Goal: Browse casually: Explore the website without a specific task or goal

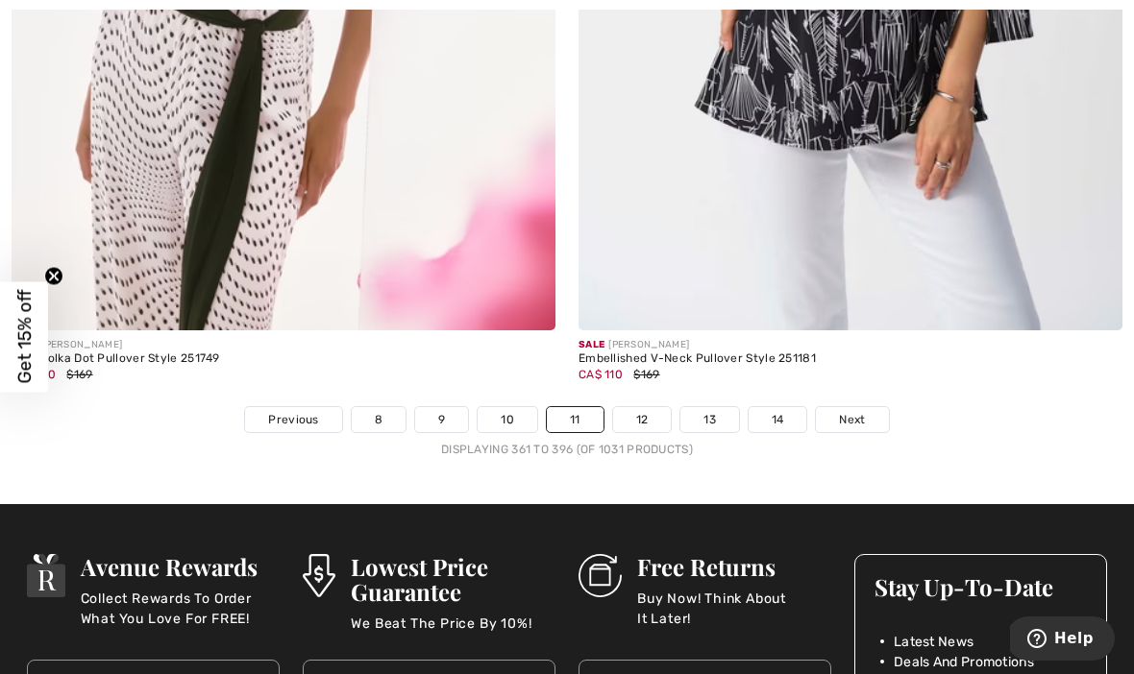
scroll to position [16969, 0]
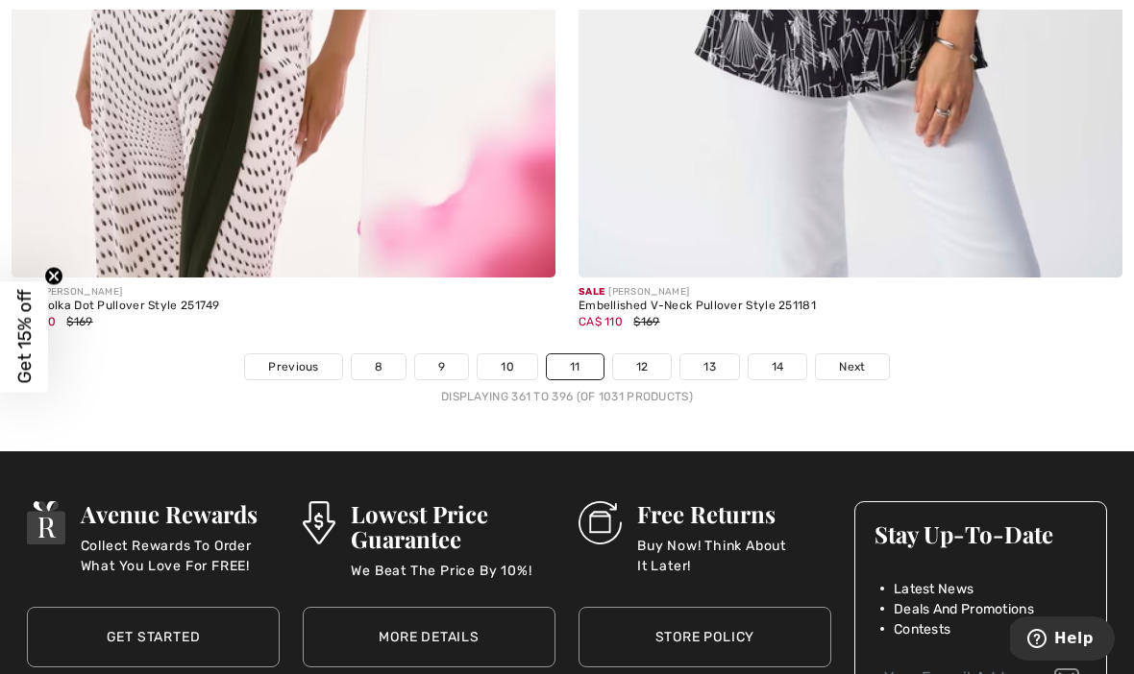
click at [639, 354] on link "12" at bounding box center [642, 366] width 59 height 25
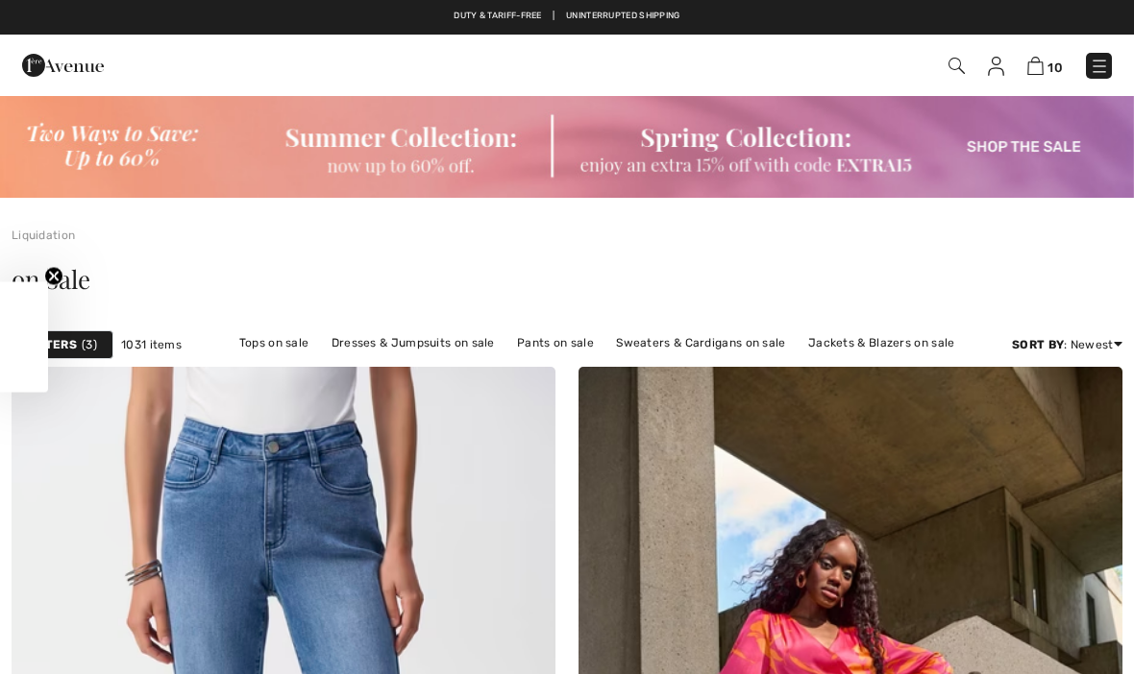
checkbox input "true"
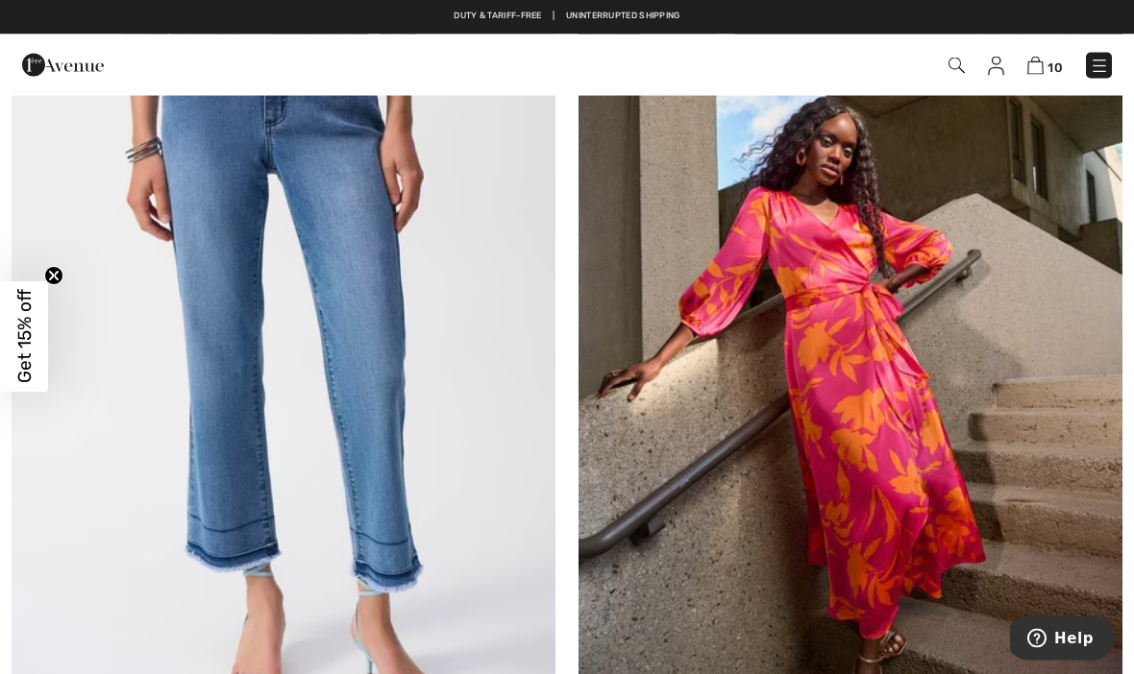
scroll to position [394, 0]
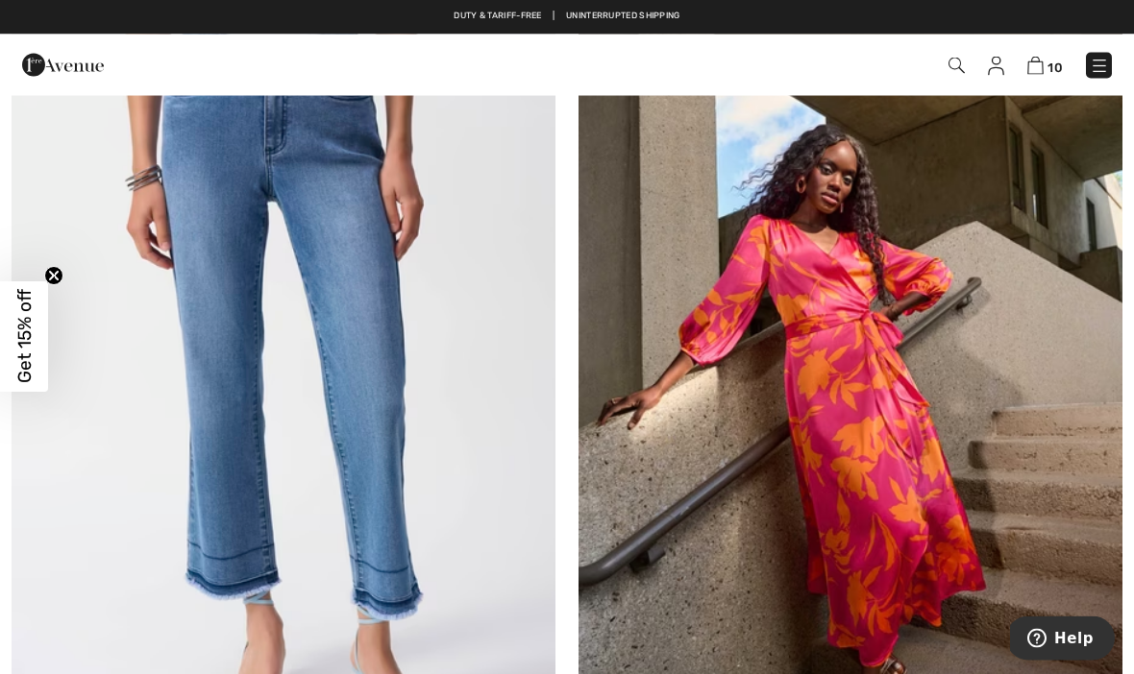
click at [981, 429] on img at bounding box center [850, 381] width 544 height 816
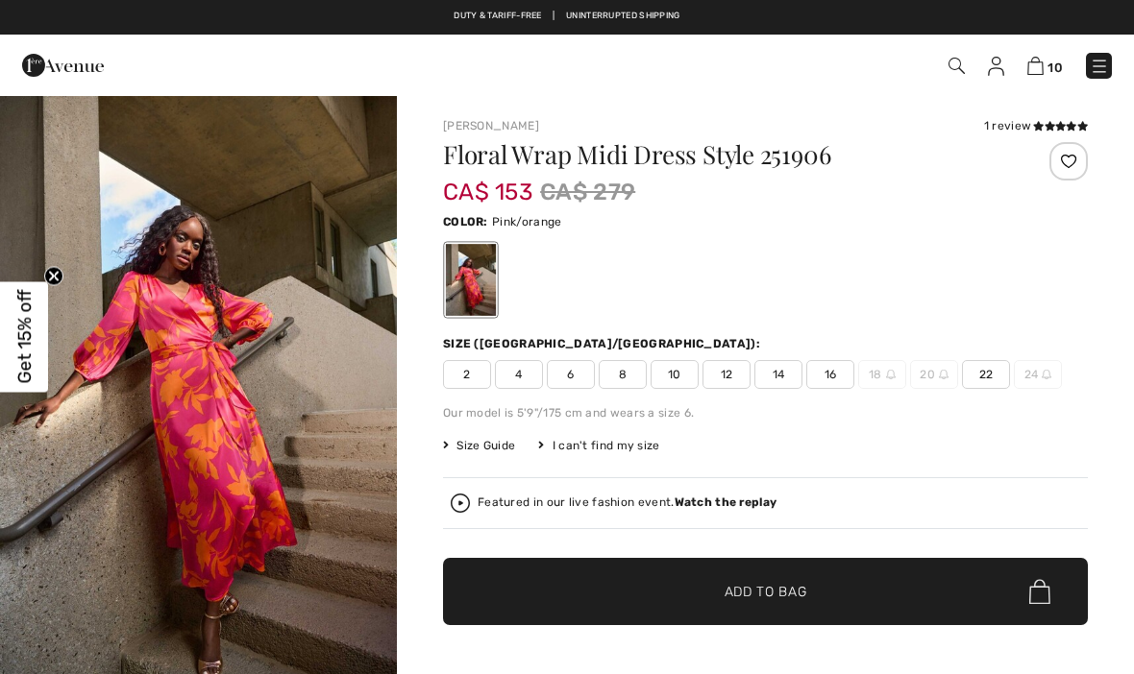
checkbox input "true"
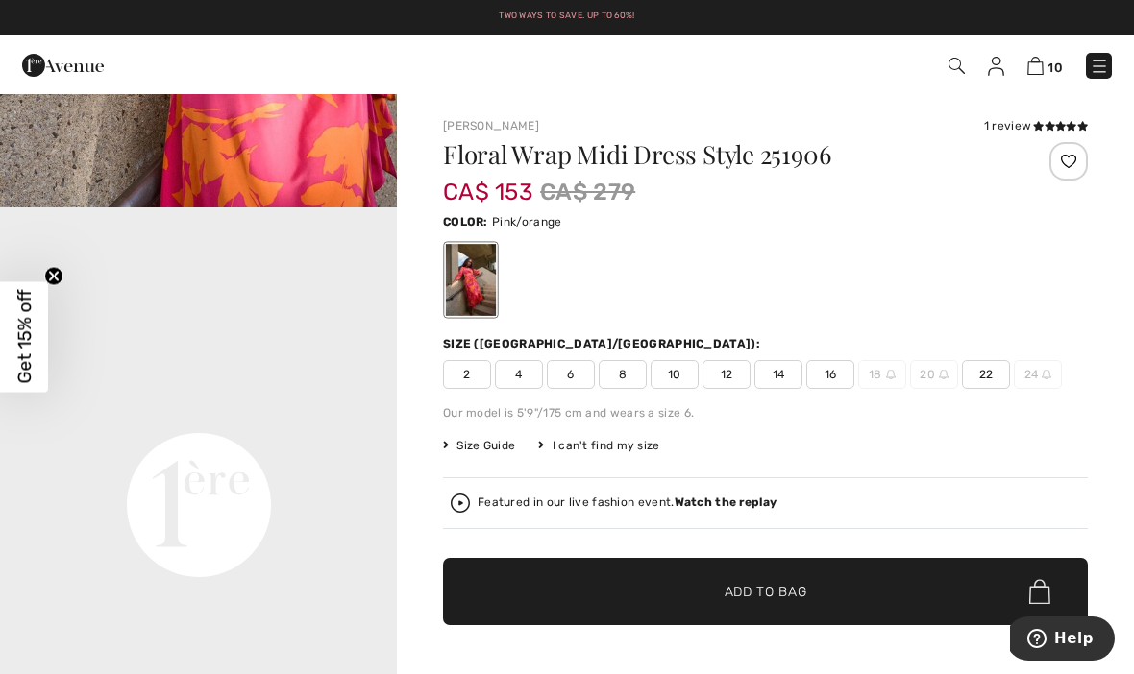
scroll to position [1060, 0]
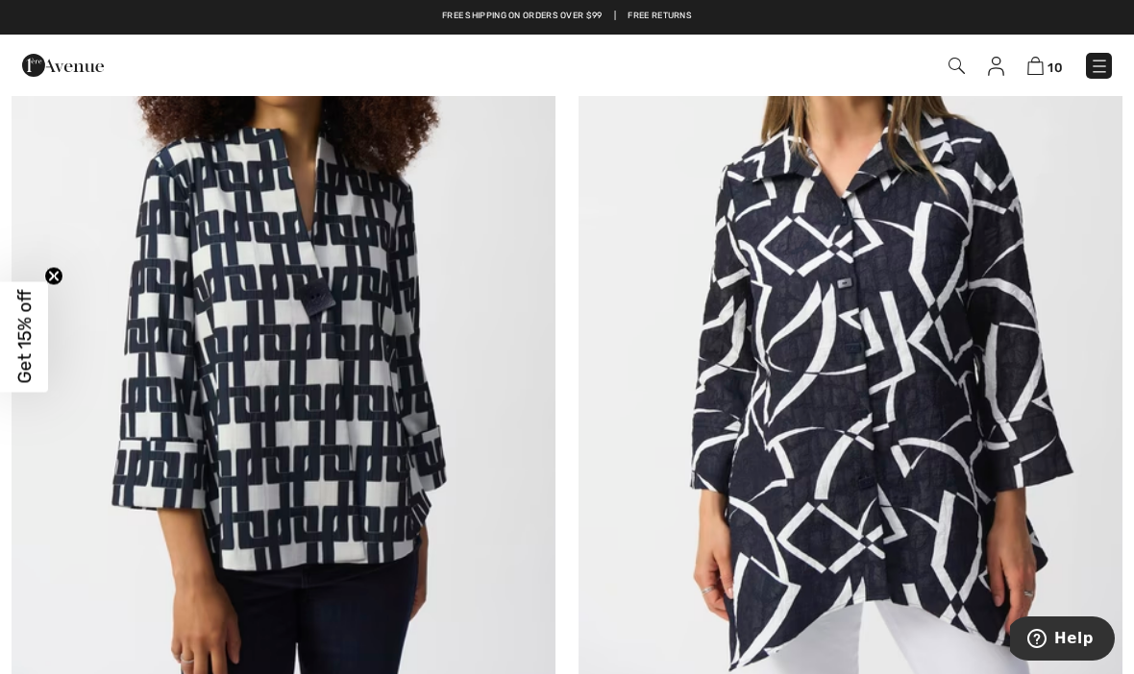
scroll to position [3216, 0]
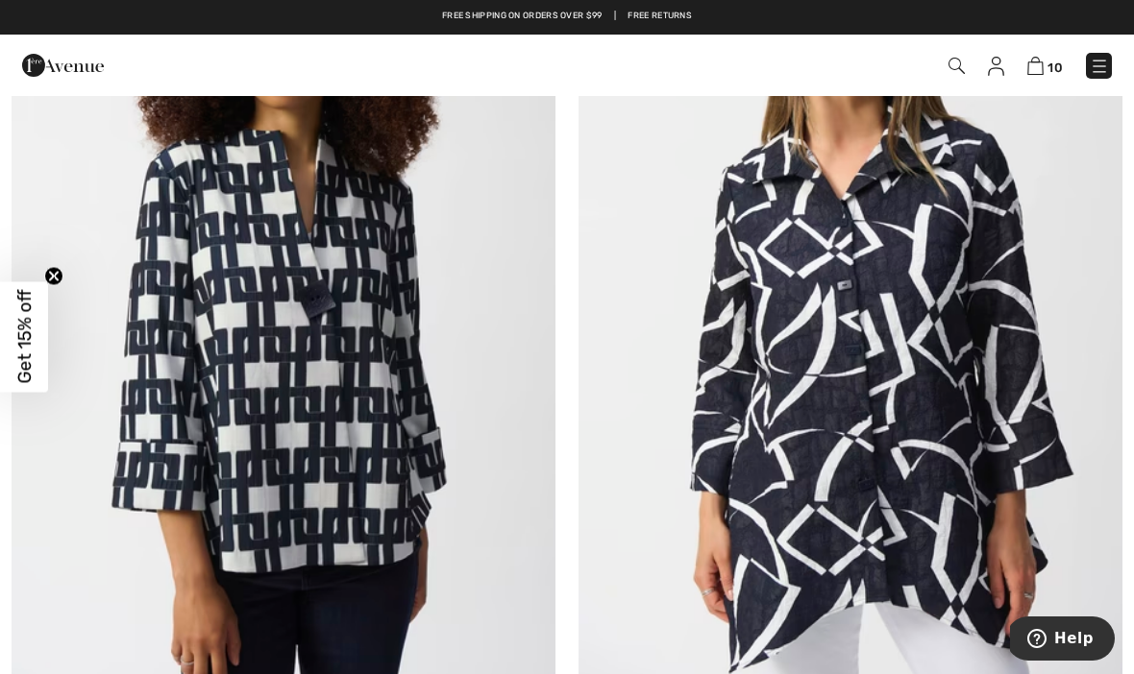
click at [370, 421] on img at bounding box center [284, 297] width 544 height 816
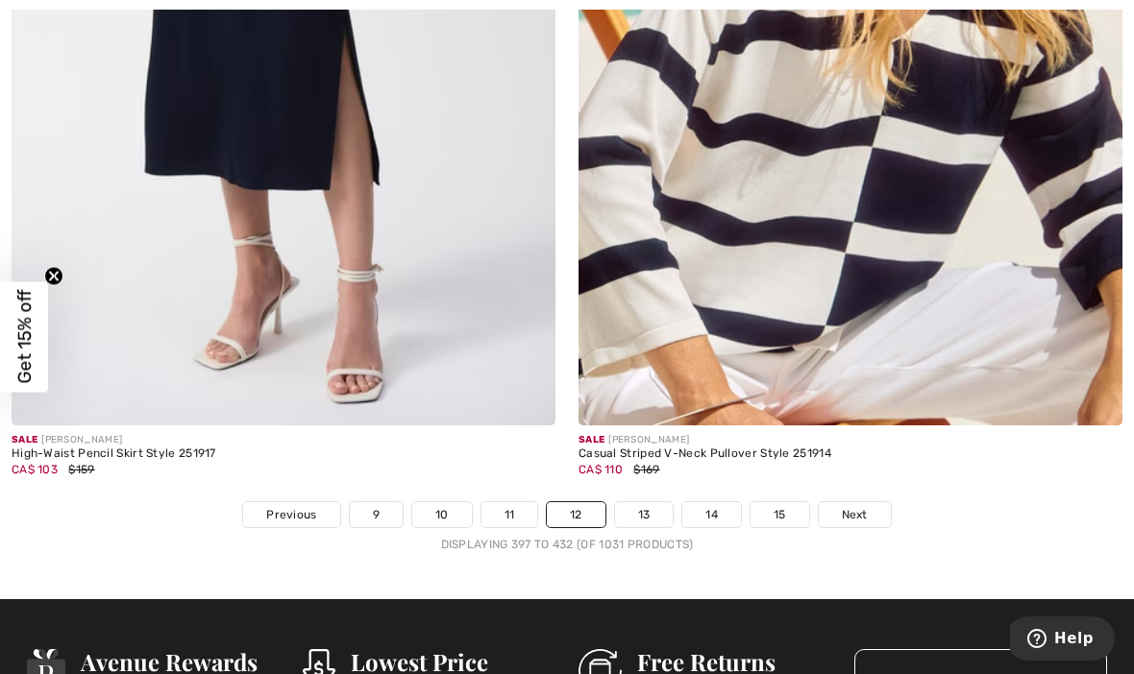
scroll to position [16666, 0]
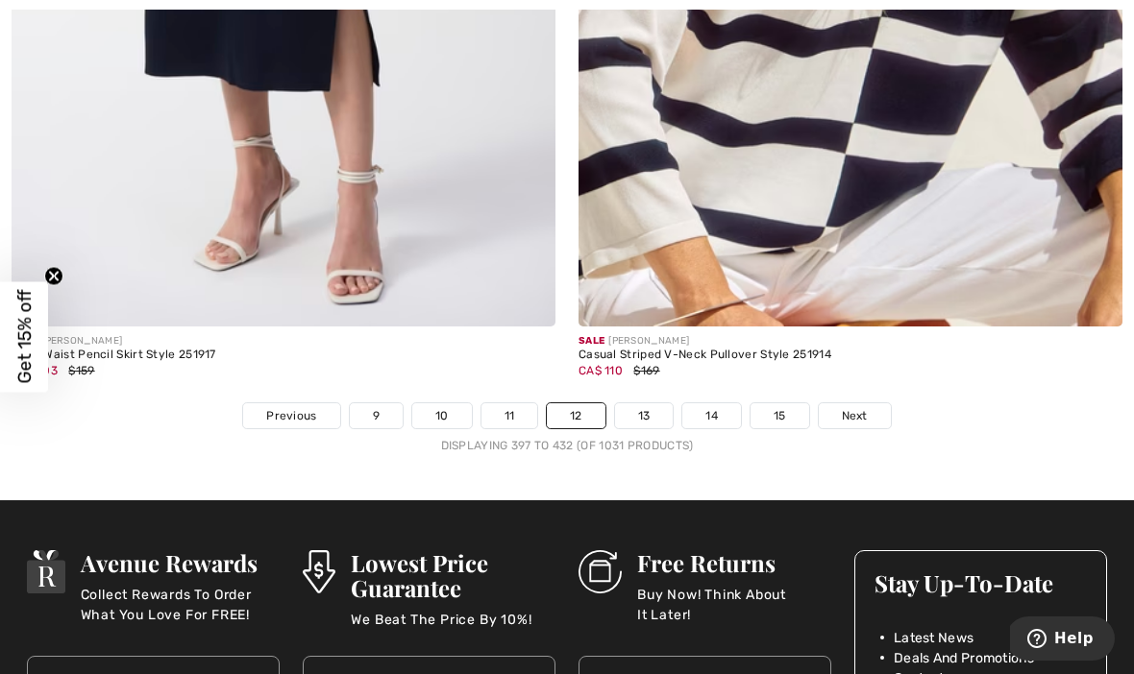
click at [647, 403] on link "13" at bounding box center [644, 415] width 59 height 25
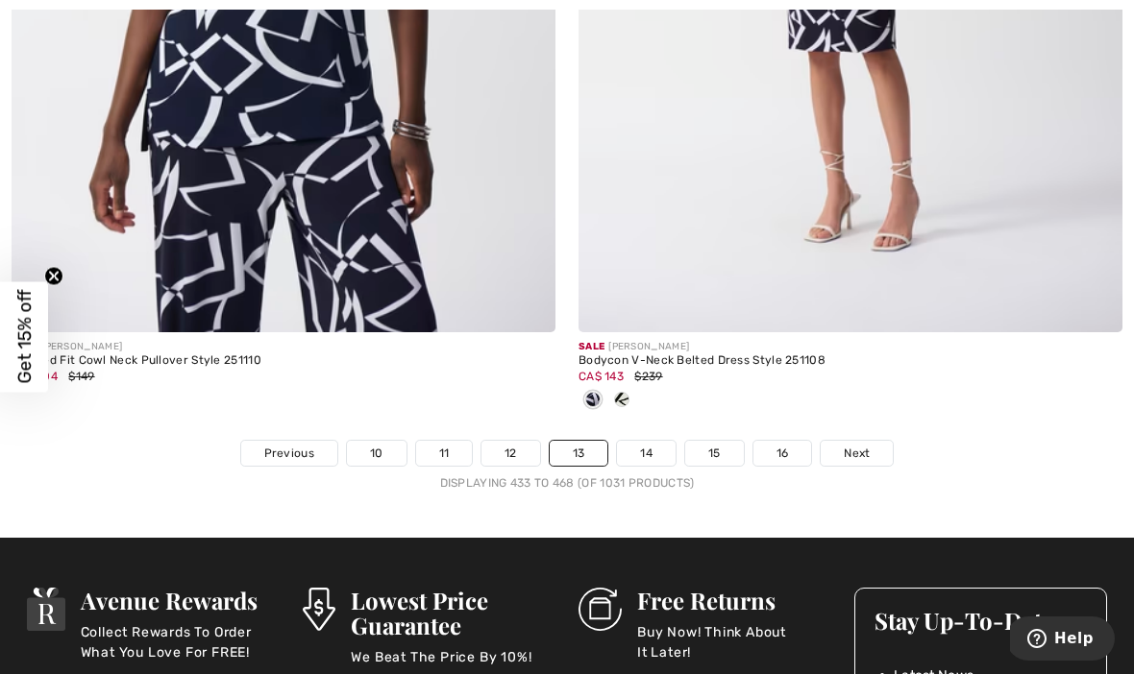
scroll to position [16608, 0]
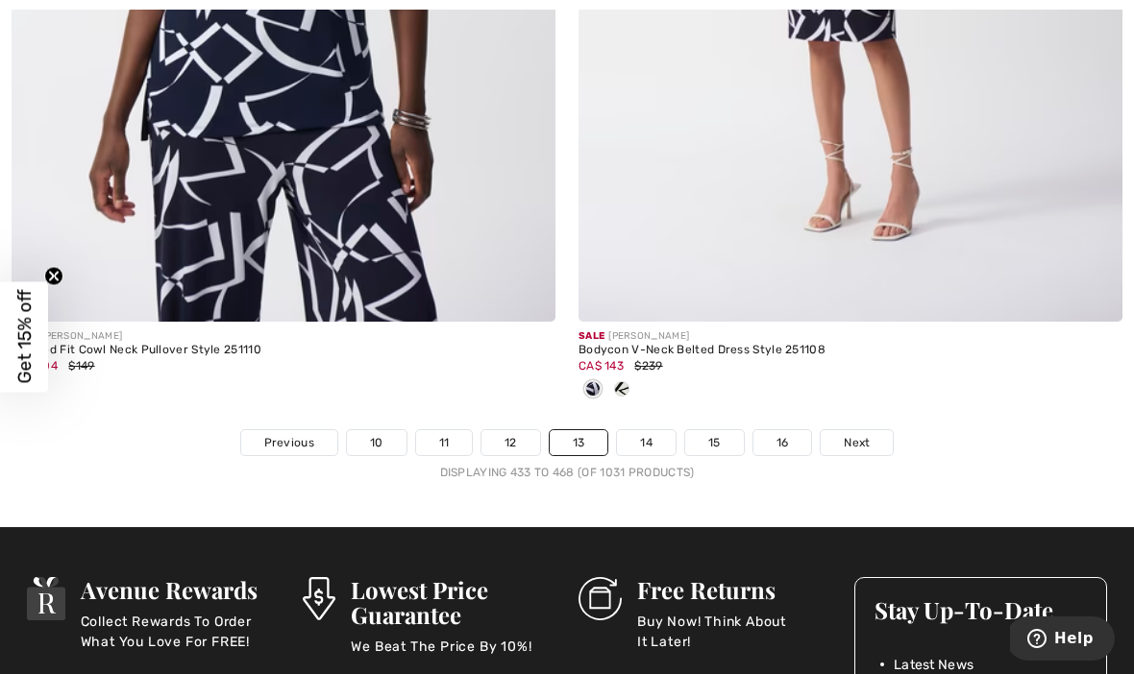
click at [629, 439] on link "14" at bounding box center [646, 442] width 59 height 25
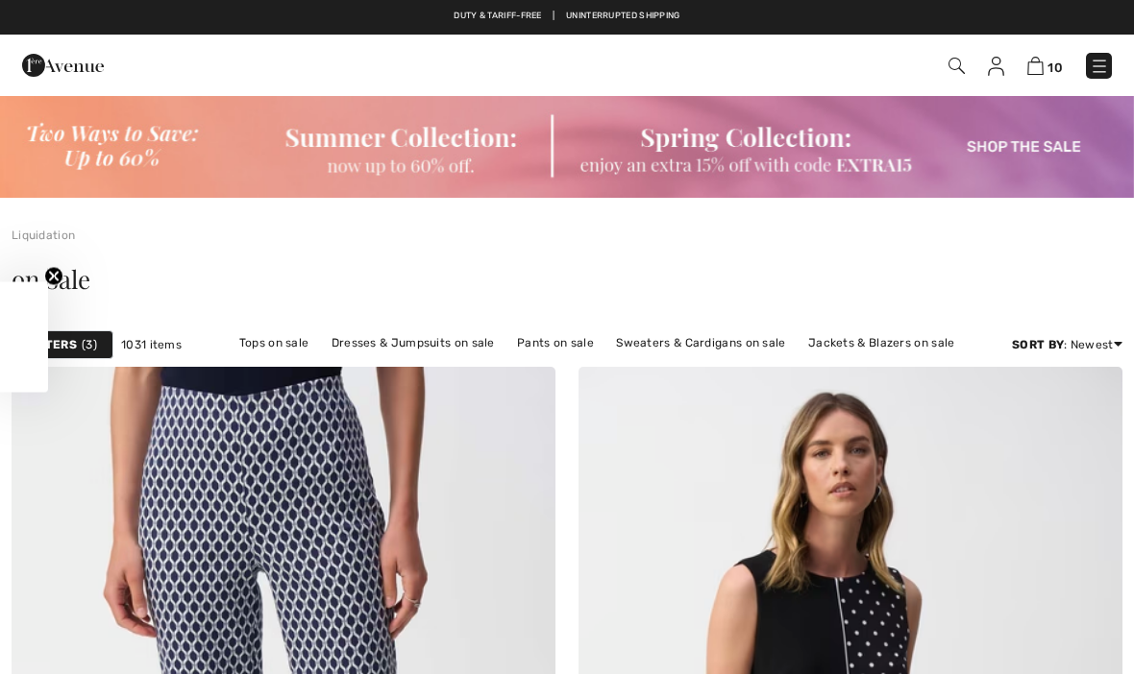
scroll to position [200, 0]
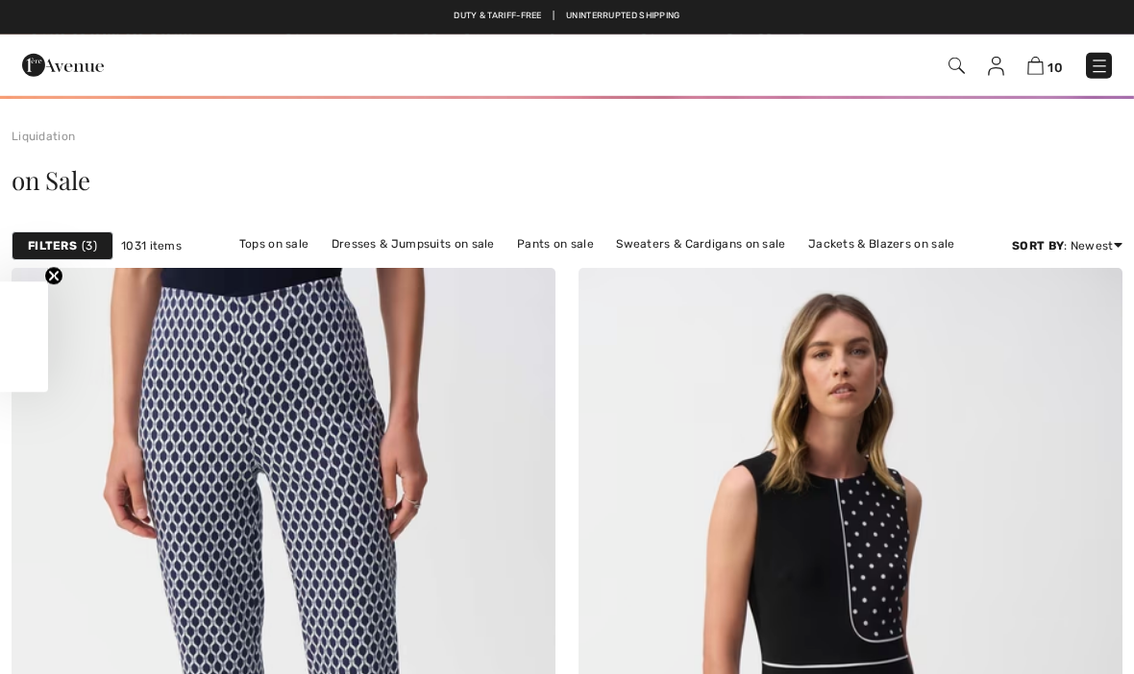
checkbox input "true"
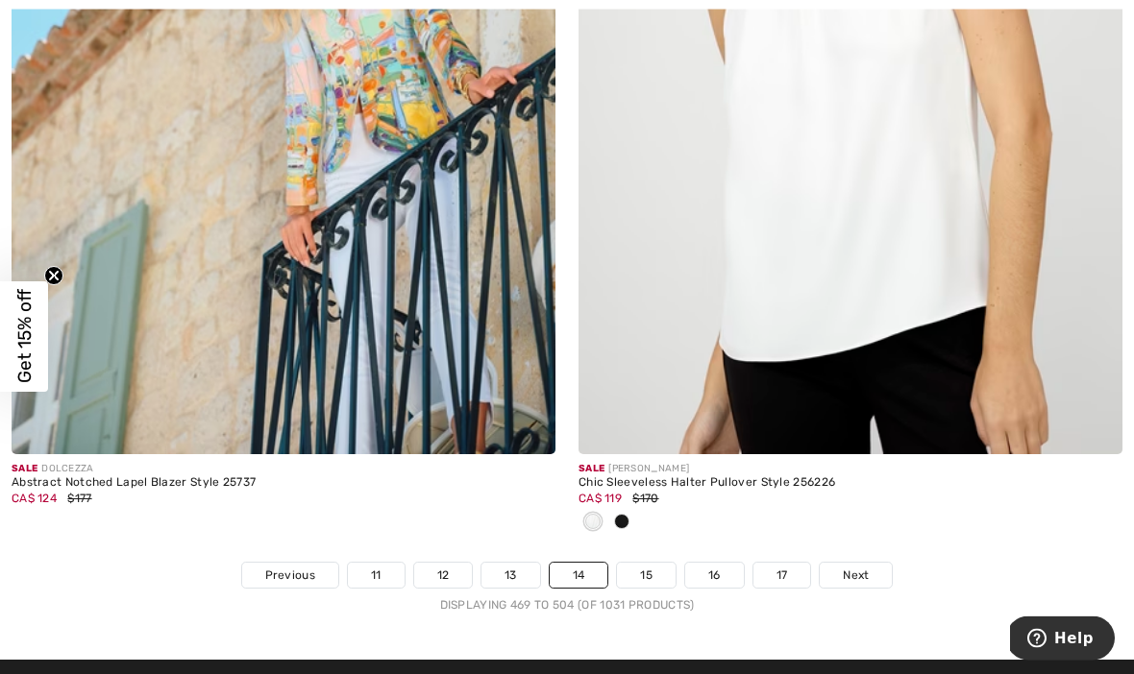
scroll to position [16602, 0]
click at [451, 343] on img at bounding box center [284, 47] width 544 height 816
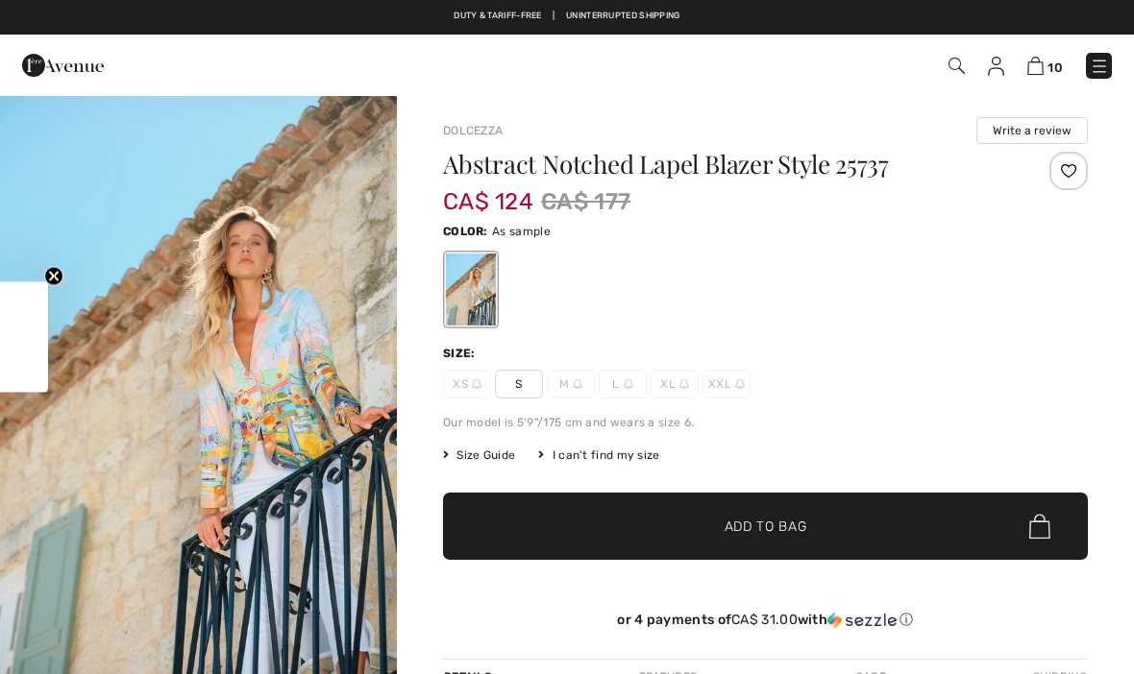
checkbox input "true"
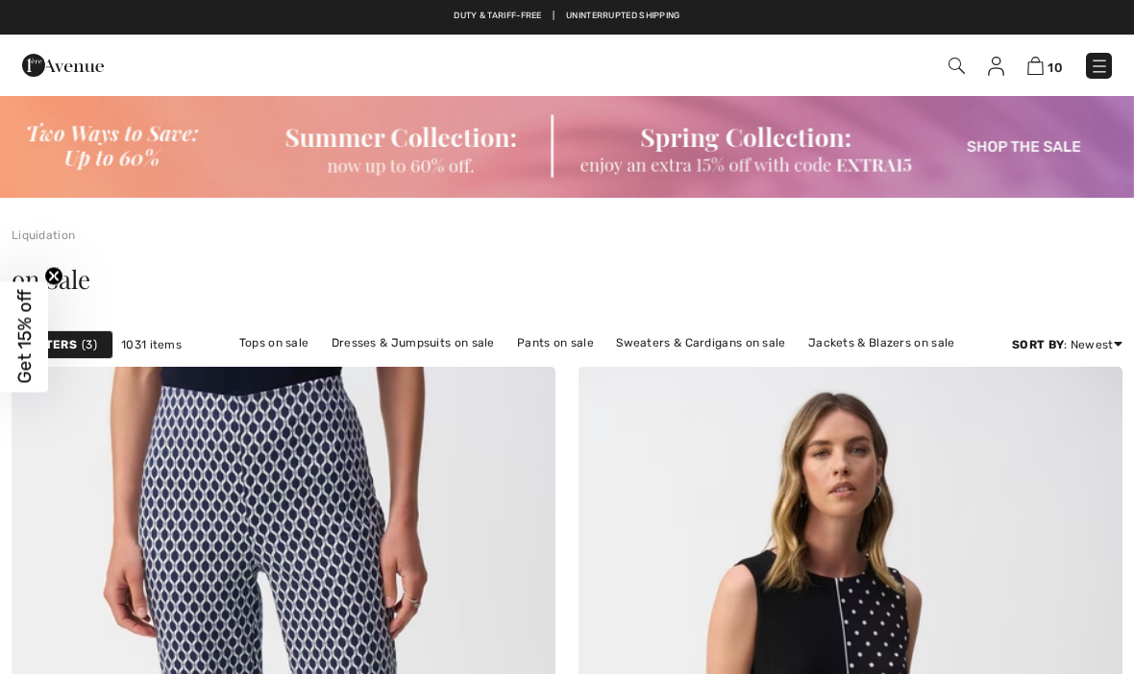
checkbox input "true"
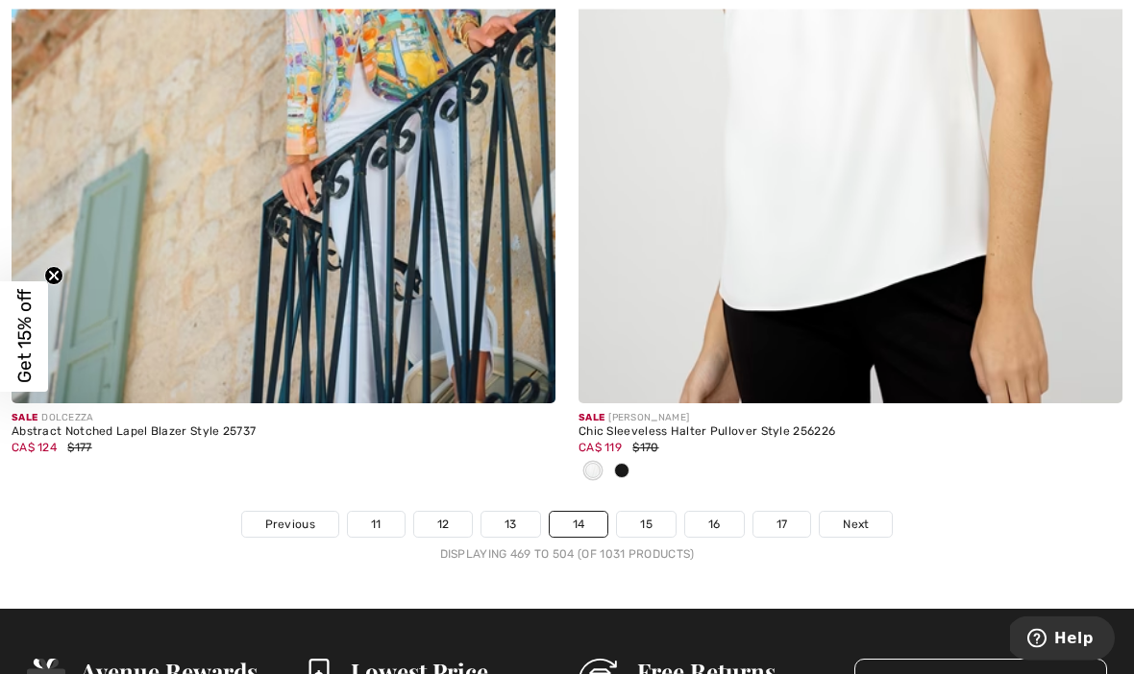
scroll to position [16680, 0]
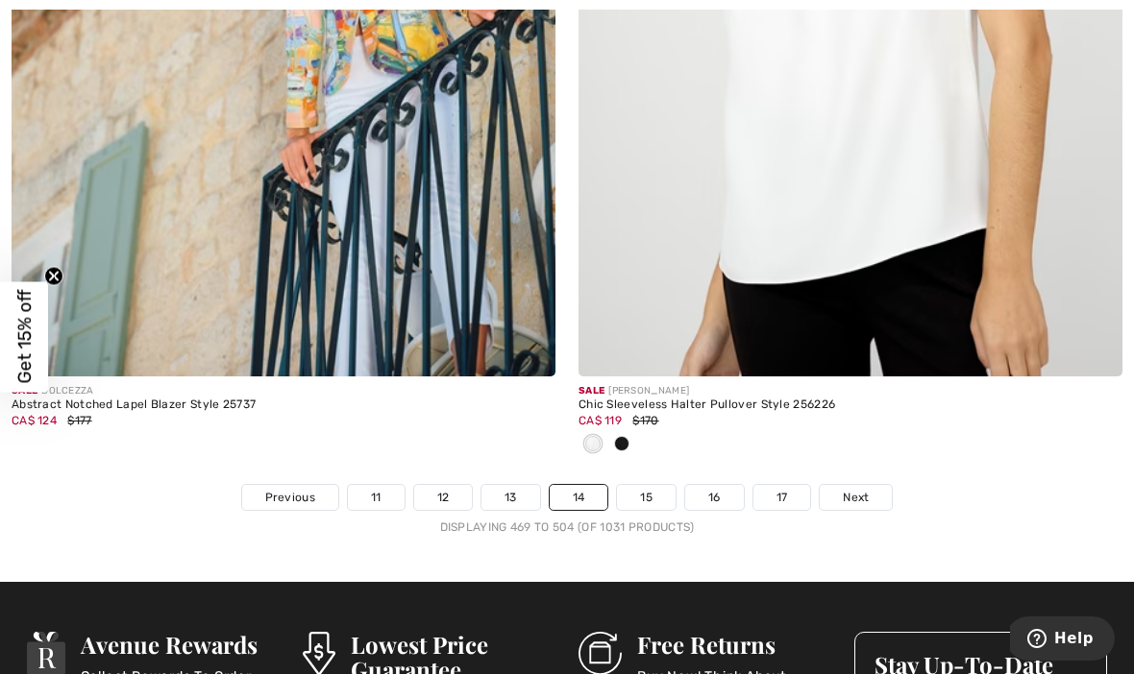
click at [641, 485] on link "15" at bounding box center [646, 497] width 59 height 25
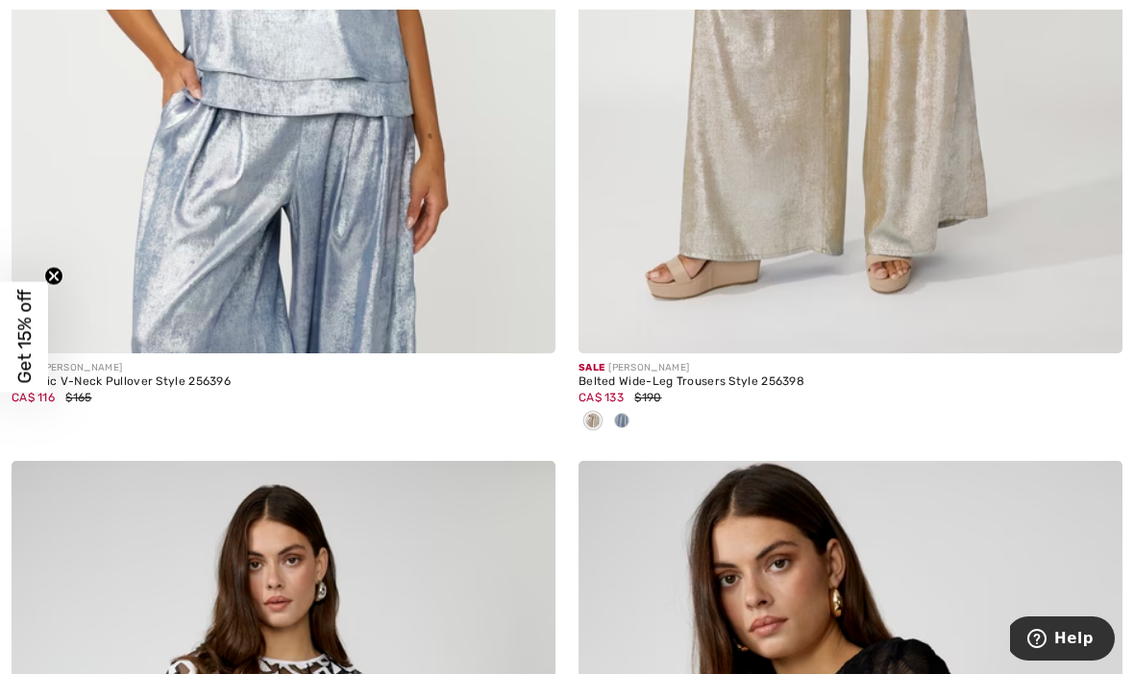
scroll to position [4398, 0]
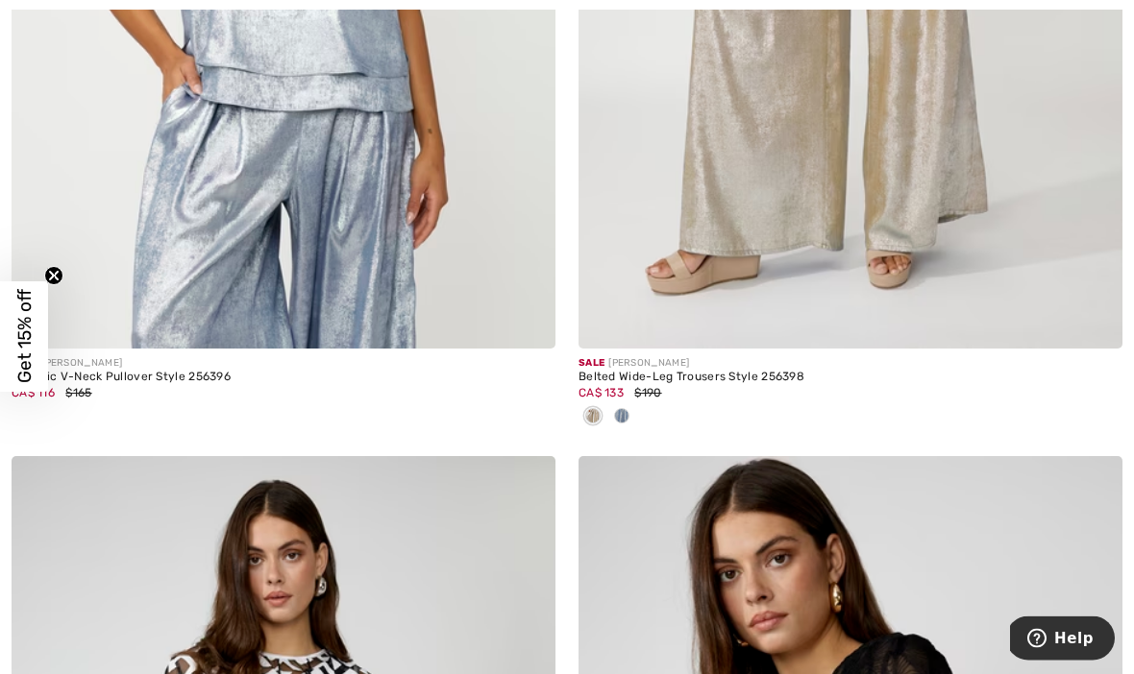
click at [616, 409] on span at bounding box center [621, 416] width 15 height 15
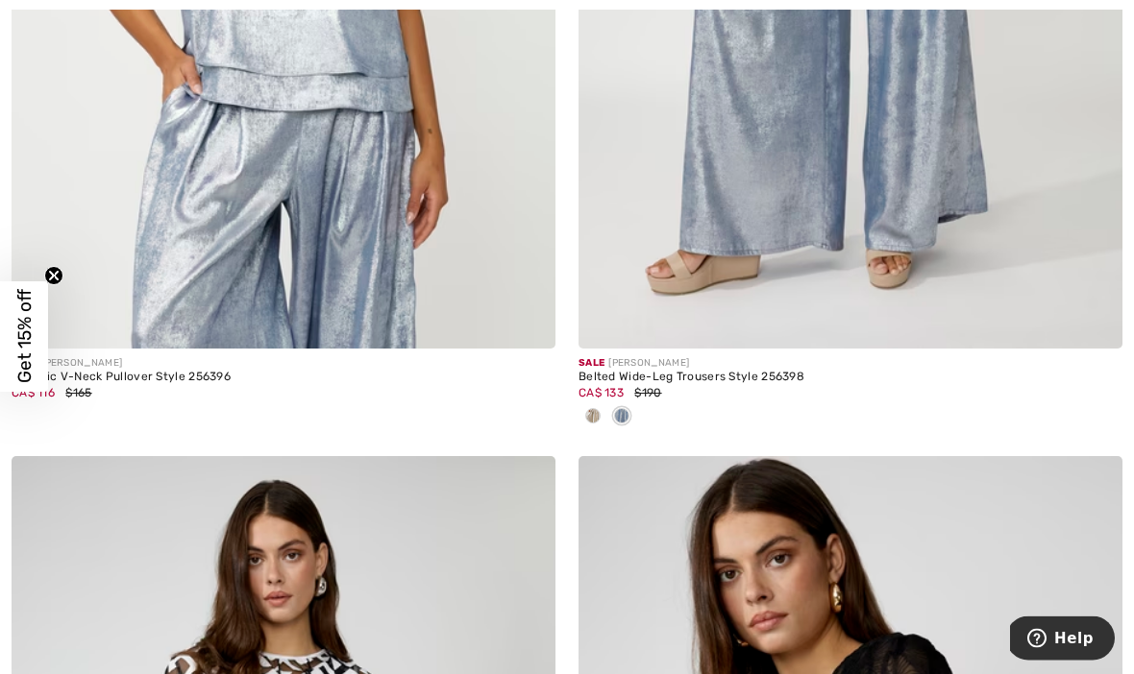
scroll to position [4399, 0]
click at [612, 403] on div at bounding box center [621, 418] width 29 height 32
click at [619, 411] on span at bounding box center [621, 415] width 15 height 15
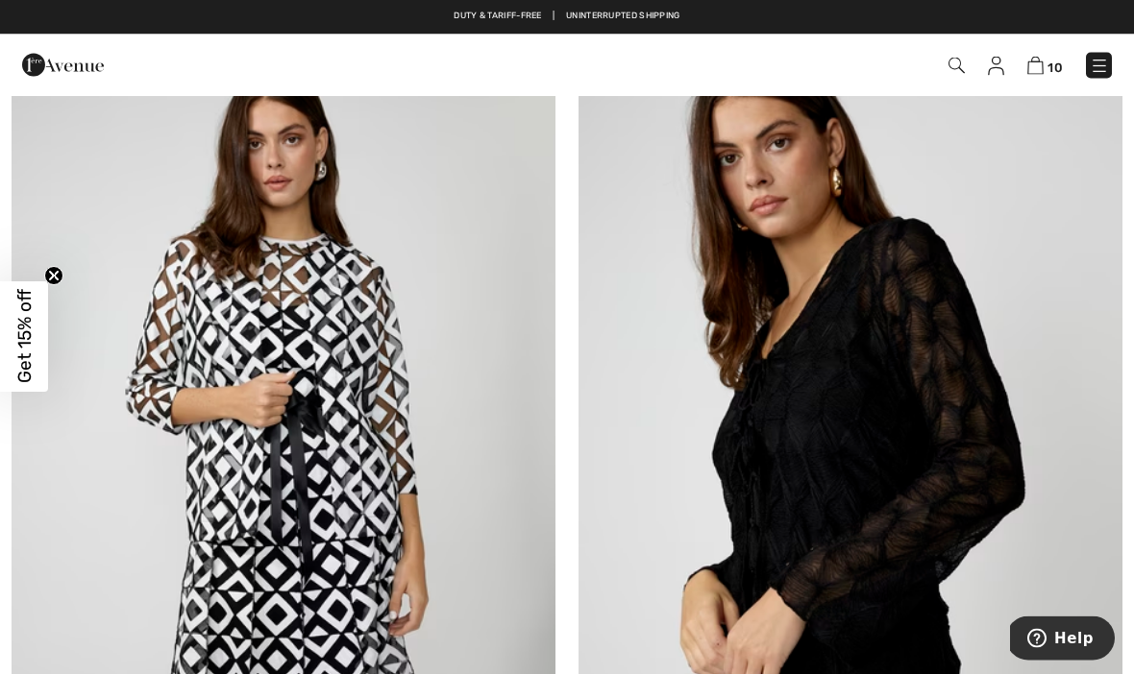
scroll to position [4815, 0]
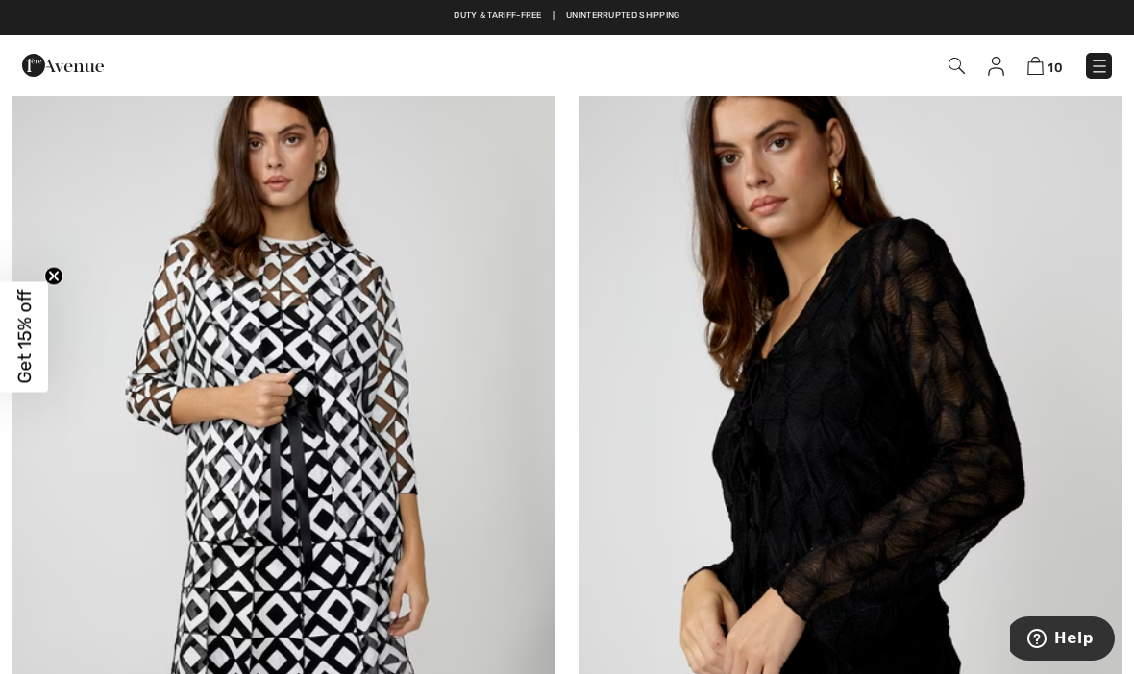
click at [356, 431] on img at bounding box center [284, 448] width 544 height 816
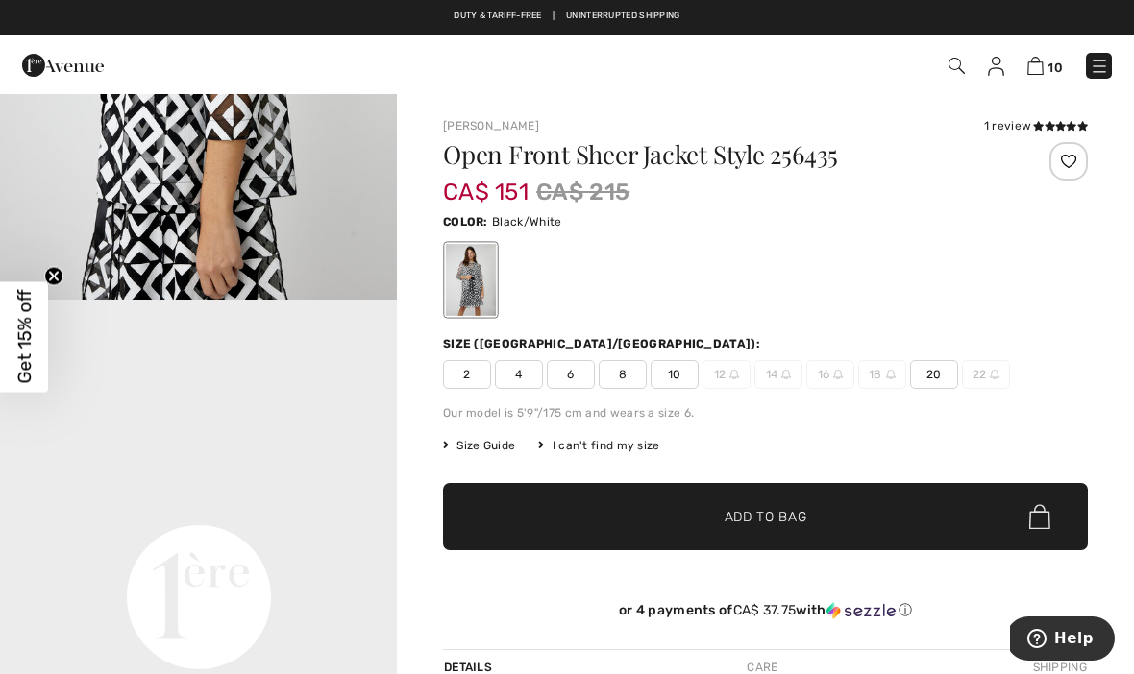
scroll to position [978, 0]
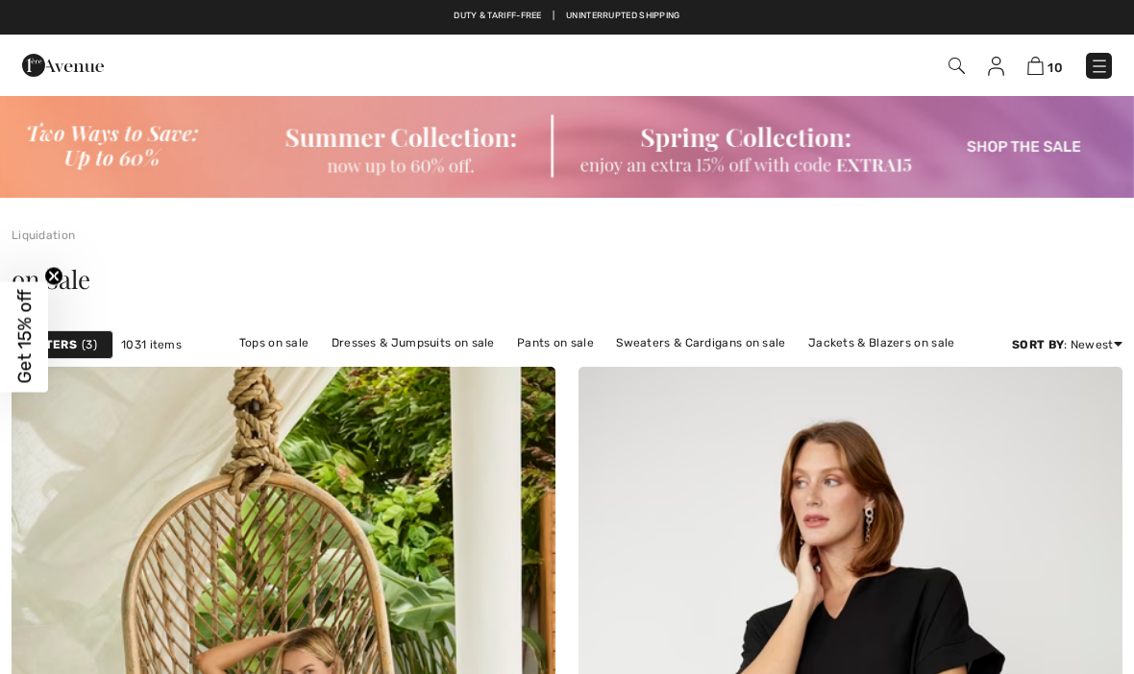
checkbox input "true"
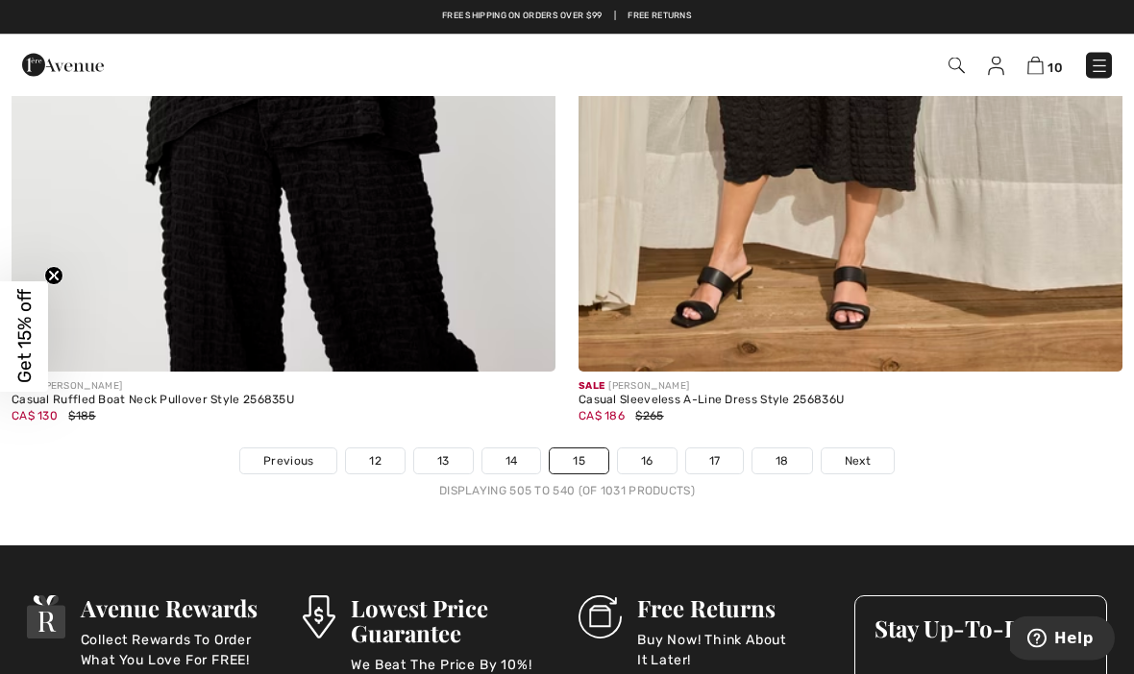
scroll to position [16331, 0]
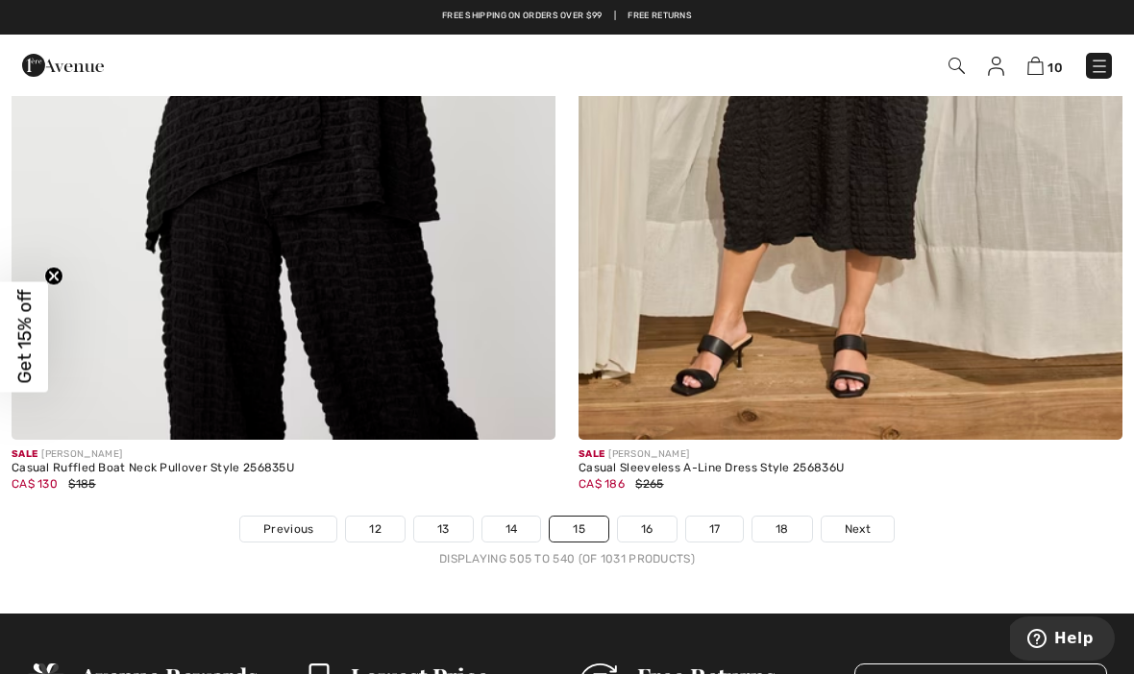
click at [642, 517] on link "16" at bounding box center [647, 529] width 59 height 25
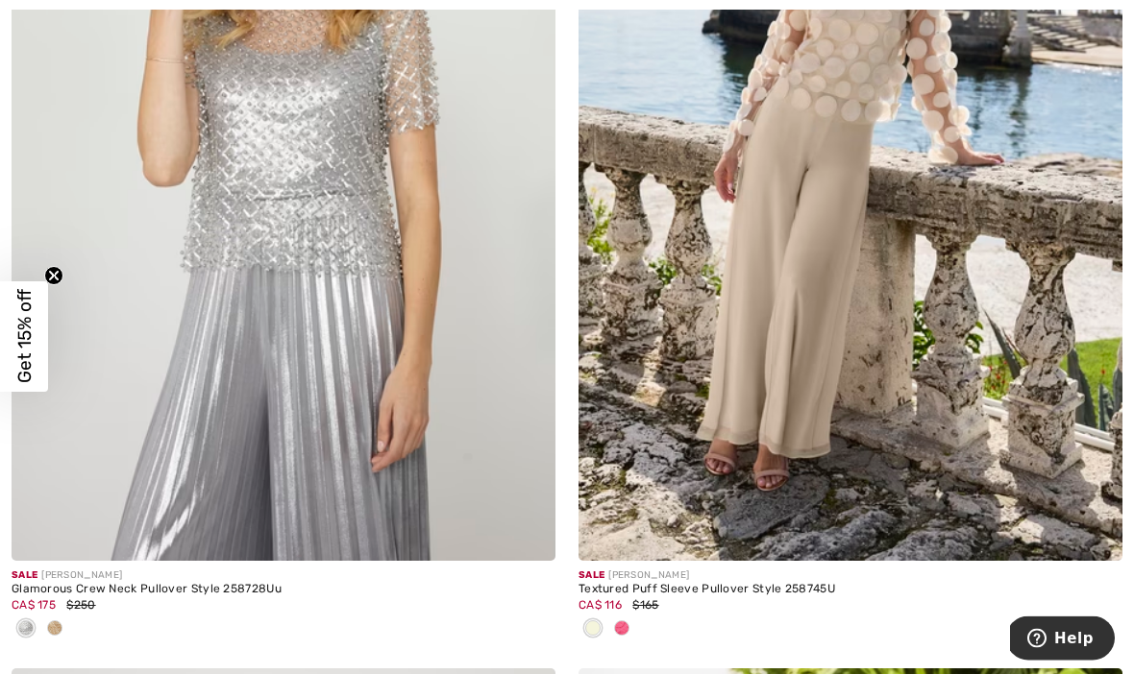
scroll to position [6299, 0]
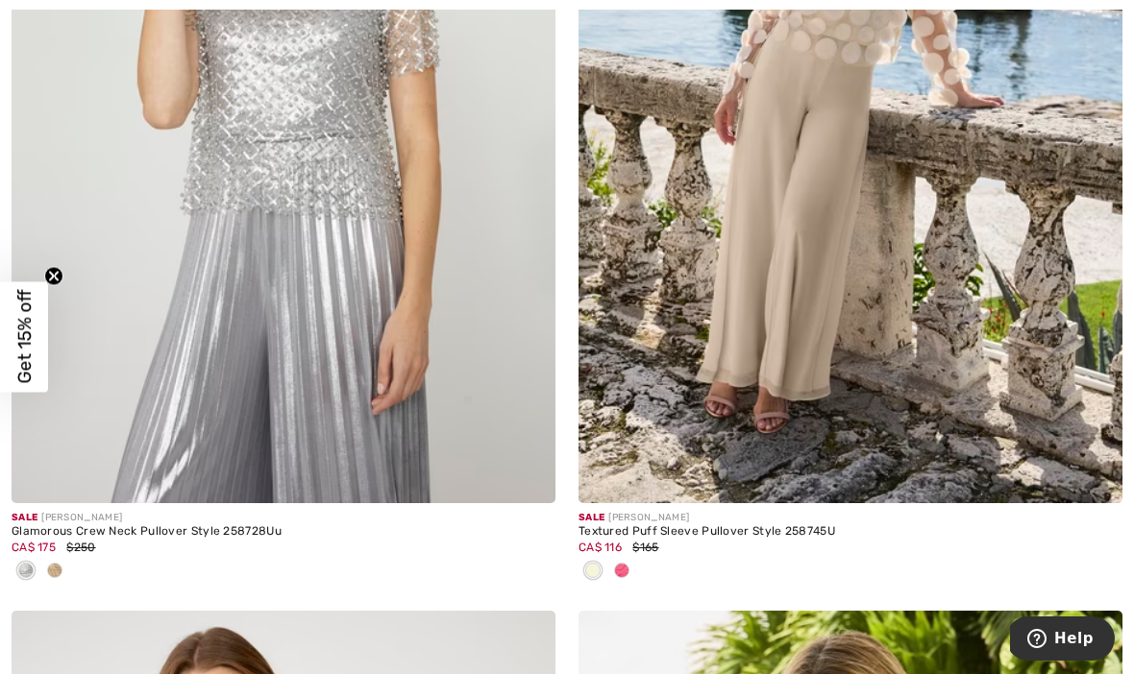
click at [619, 563] on span at bounding box center [621, 570] width 15 height 15
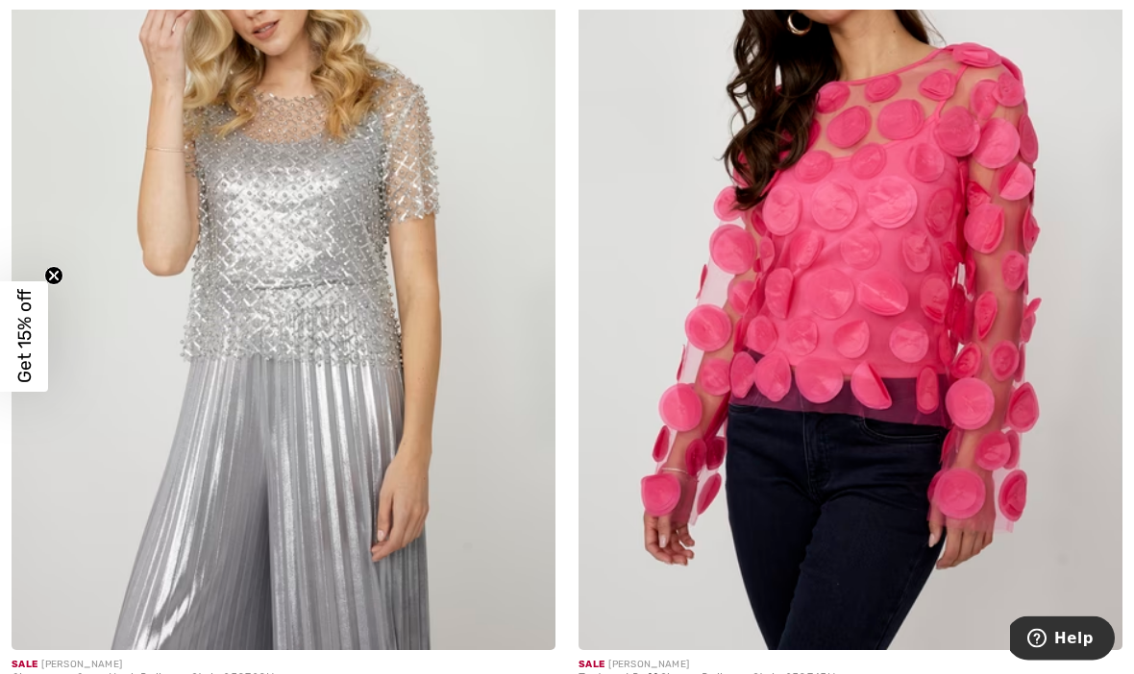
scroll to position [6166, 0]
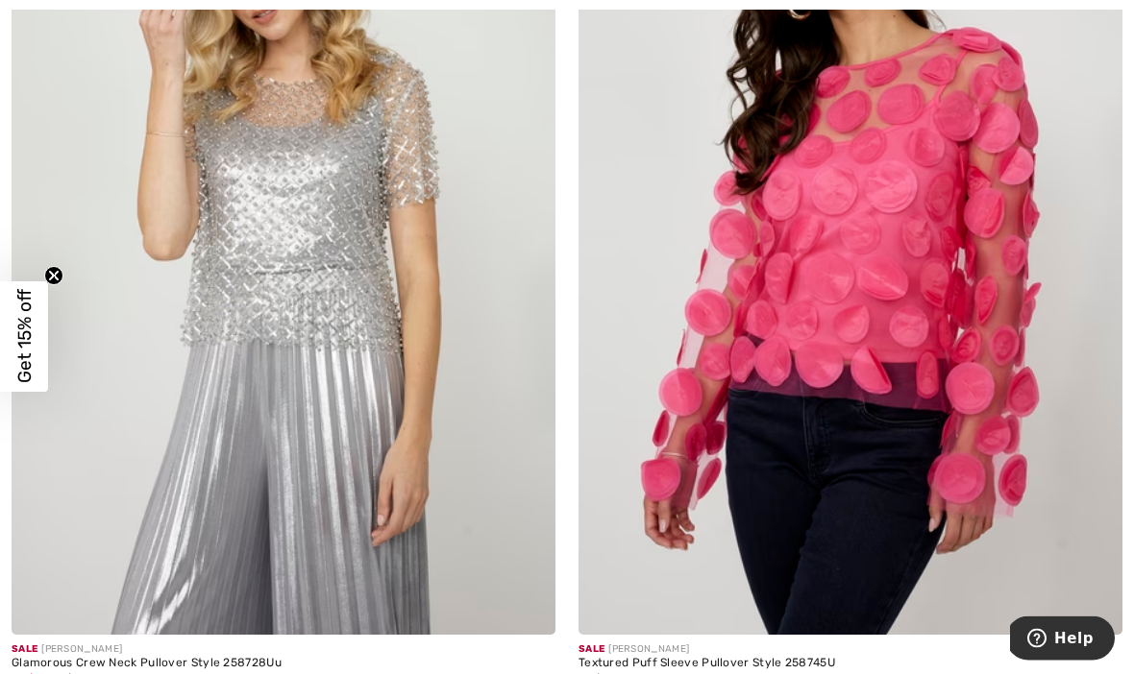
click at [984, 400] on img at bounding box center [850, 228] width 544 height 816
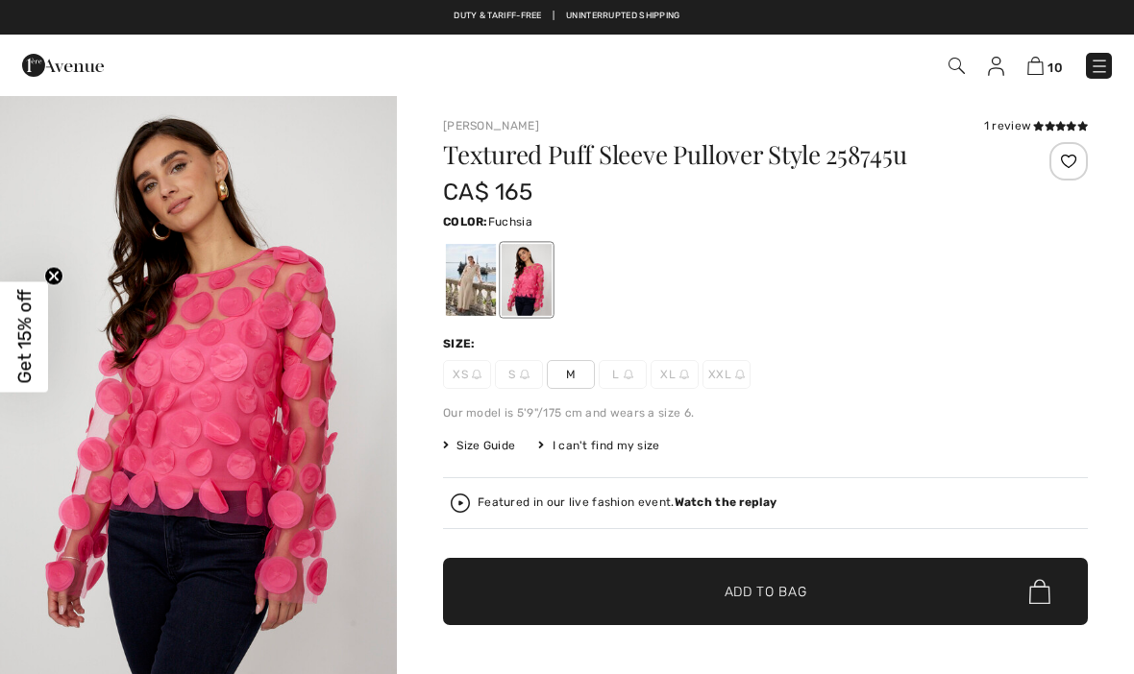
checkbox input "true"
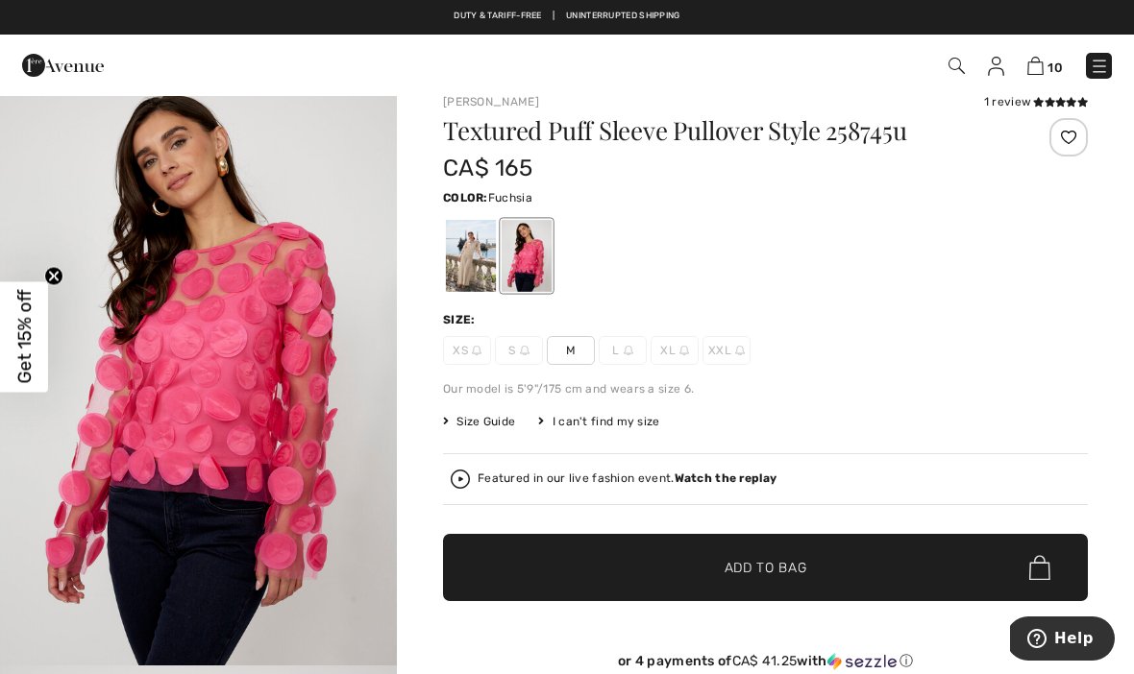
scroll to position [25, 0]
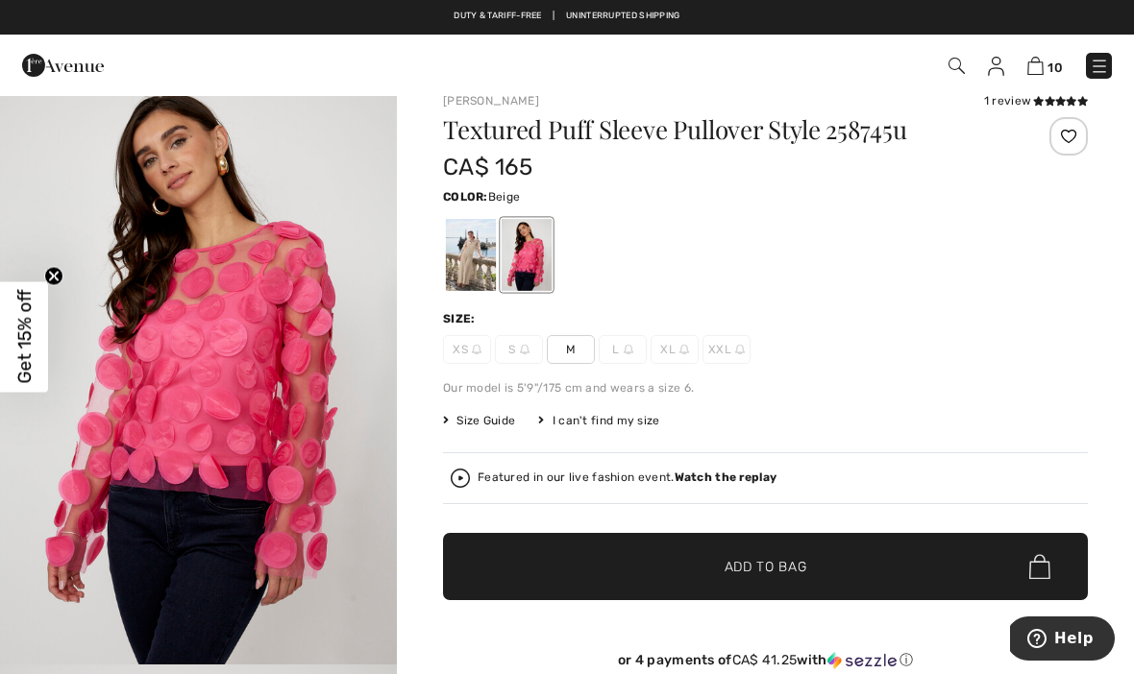
click at [496, 250] on div at bounding box center [471, 255] width 50 height 72
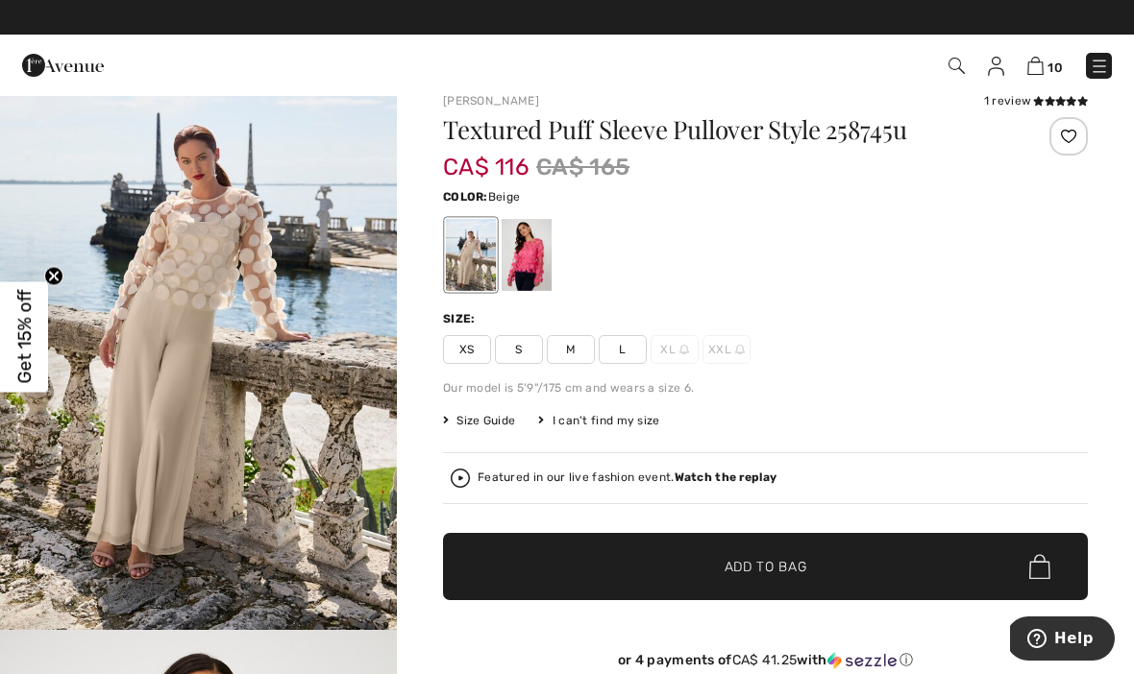
scroll to position [34, 0]
click at [244, 287] on img "1 / 4" at bounding box center [198, 334] width 397 height 596
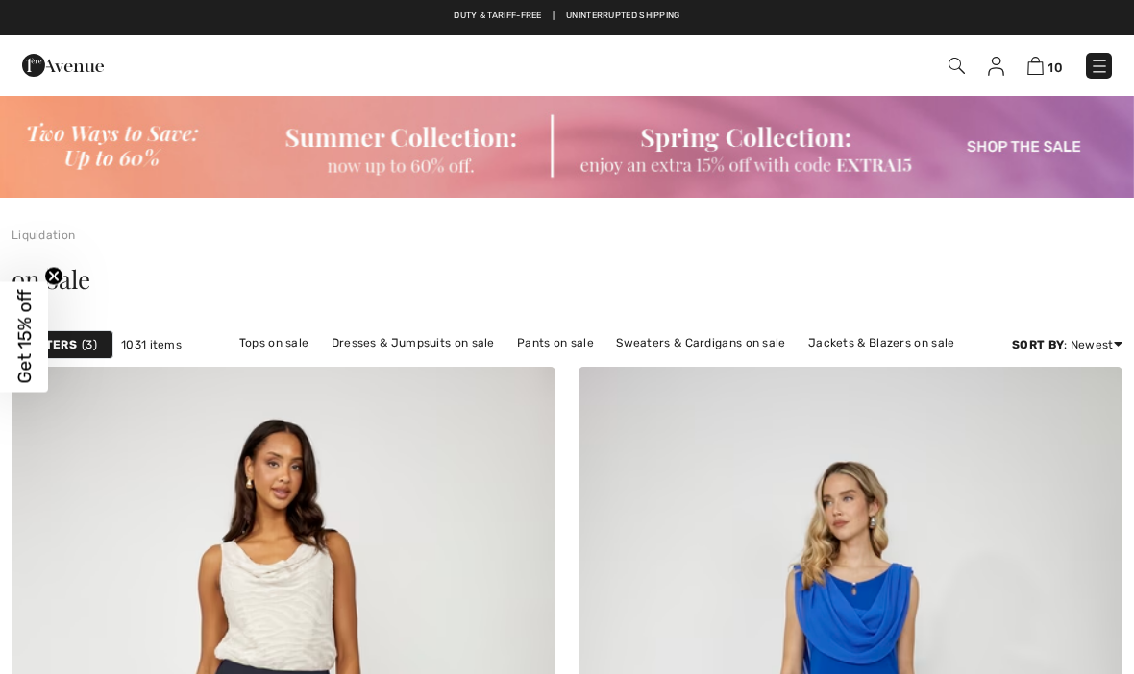
checkbox input "true"
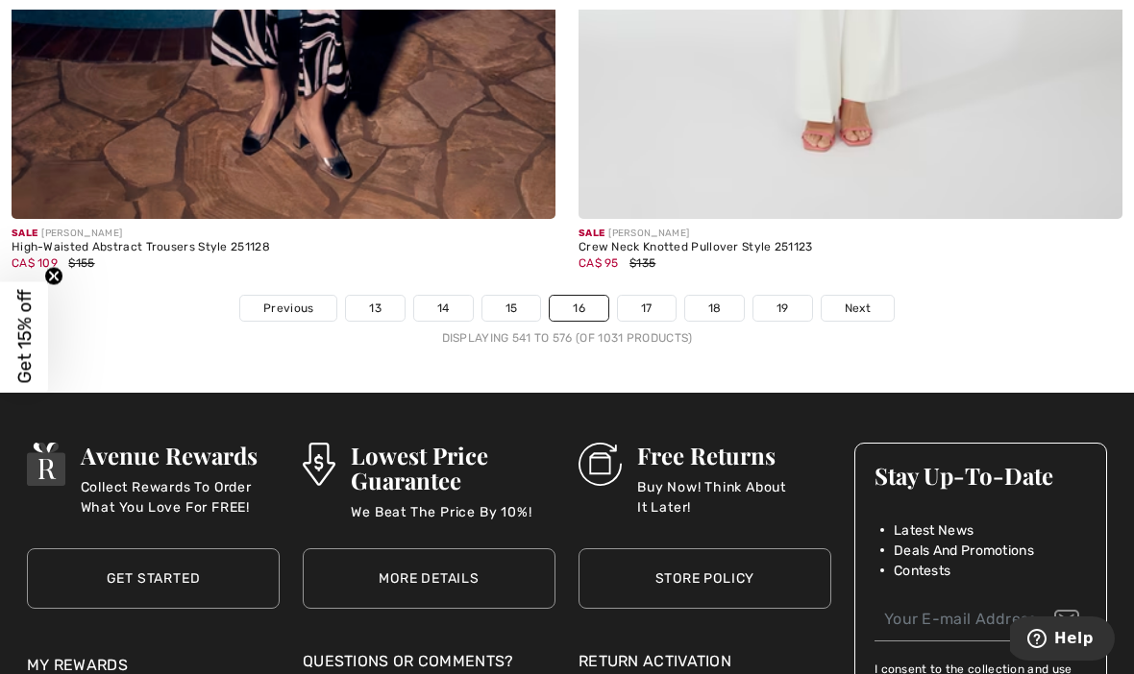
scroll to position [17178, 0]
